Goal: Check status: Check status

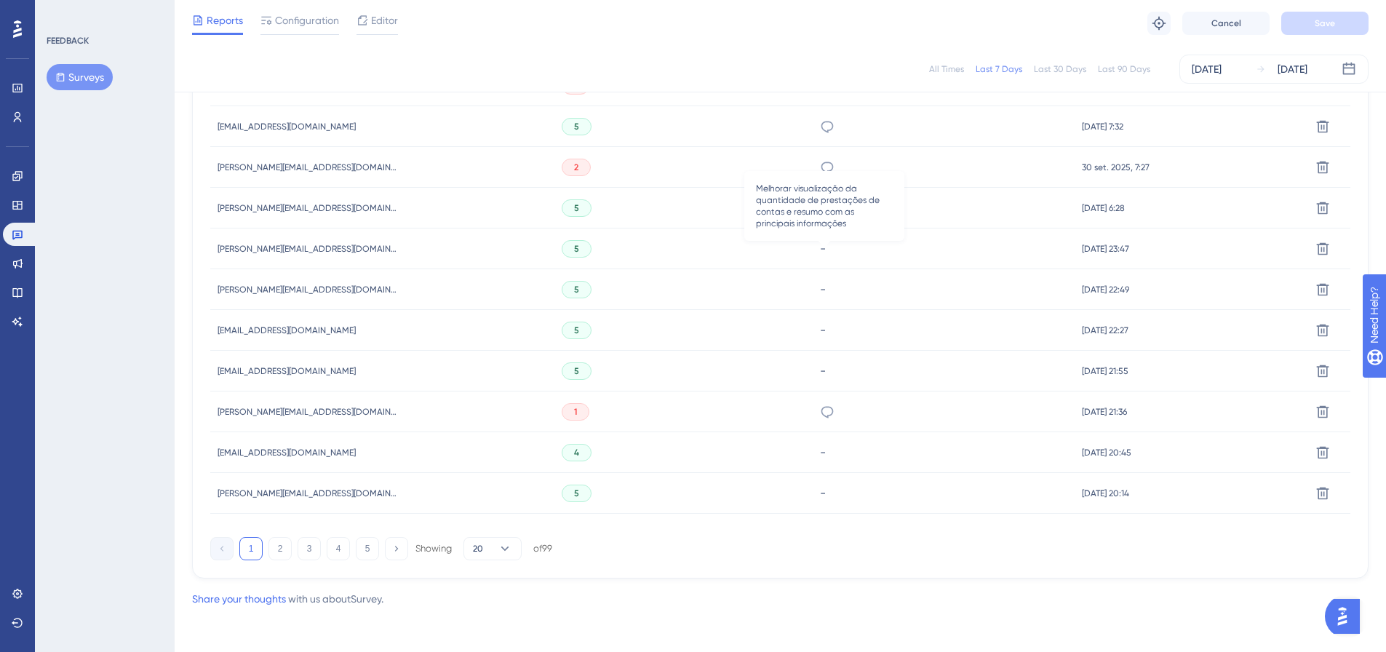
scroll to position [892, 0]
click at [275, 554] on button "2" at bounding box center [280, 546] width 23 height 23
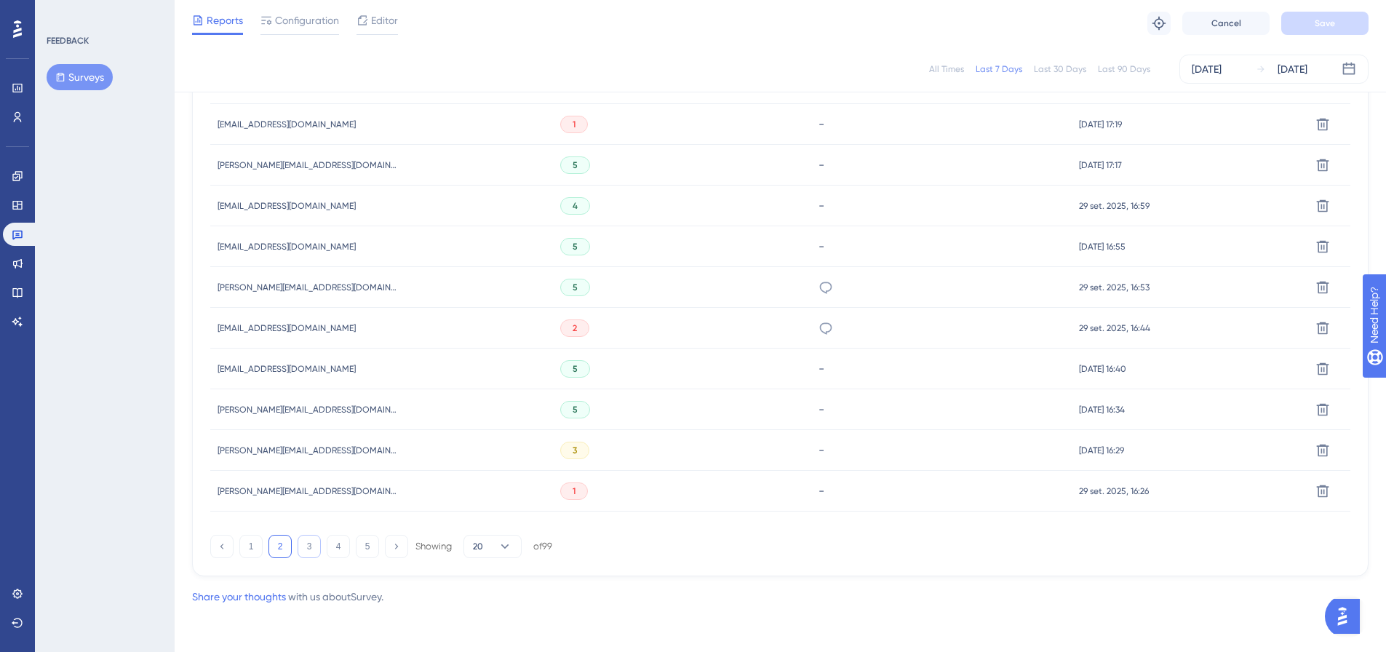
click at [308, 544] on button "3" at bounding box center [309, 546] width 23 height 23
click at [346, 541] on button "4" at bounding box center [338, 546] width 23 height 23
click at [368, 546] on button "5" at bounding box center [367, 546] width 23 height 23
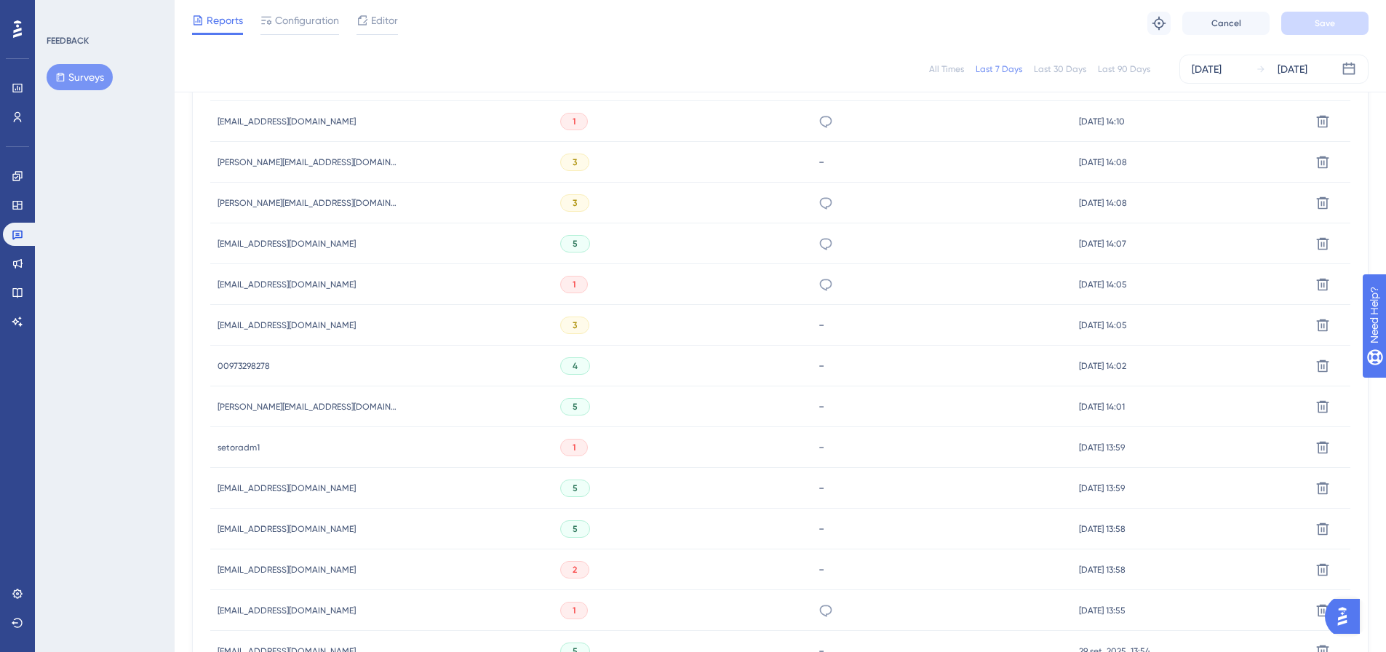
scroll to position [819, 0]
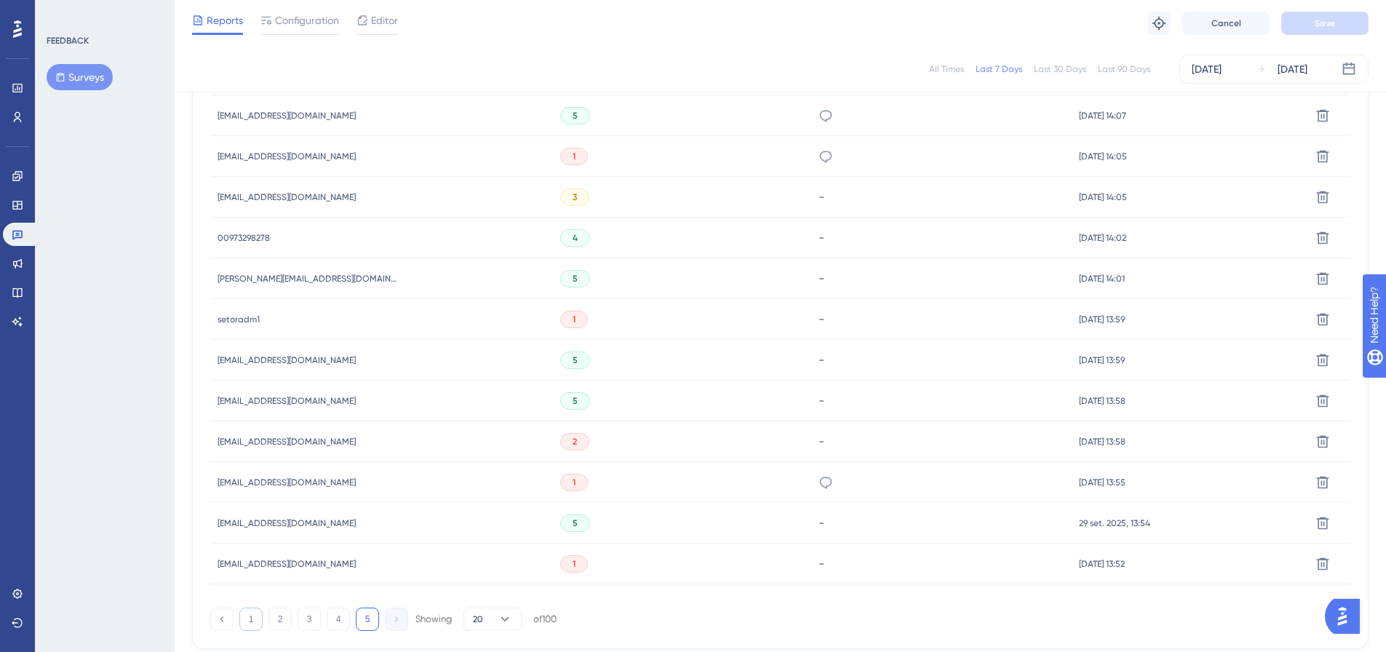
click at [250, 613] on button "1" at bounding box center [250, 619] width 23 height 23
